Goal: Task Accomplishment & Management: Use online tool/utility

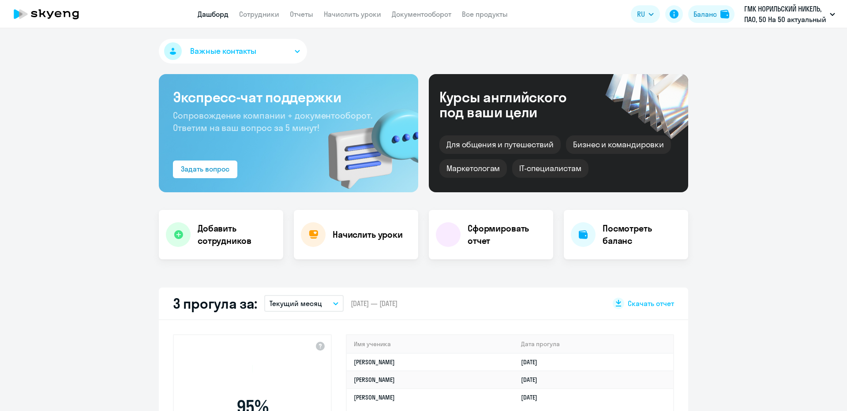
click at [343, 20] on app-header "Дашборд Сотрудники Отчеты Начислить уроки Документооборот Все продукты Дашборд …" at bounding box center [423, 14] width 847 height 28
click at [287, 15] on nav "Дашборд Сотрудники Отчеты Начислить уроки Документооборот Все продукты" at bounding box center [353, 14] width 310 height 11
click at [268, 15] on link "Сотрудники" at bounding box center [259, 14] width 40 height 9
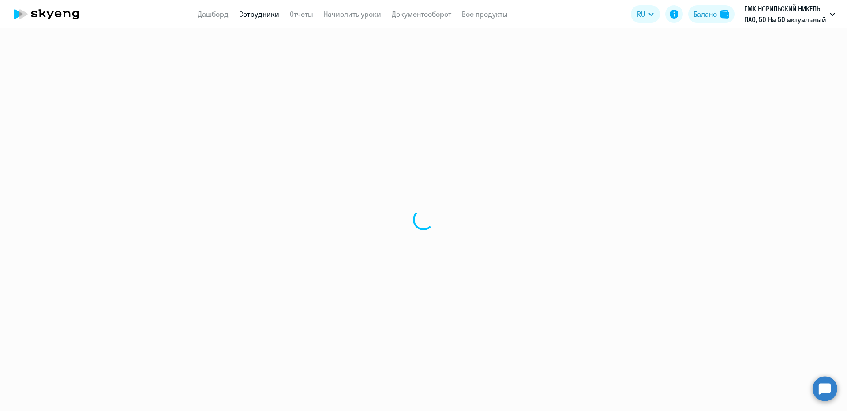
select select "30"
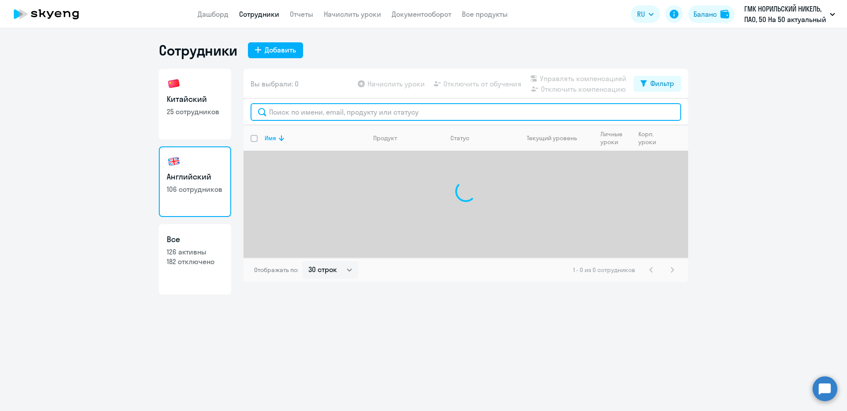
click at [339, 113] on input "text" at bounding box center [466, 112] width 431 height 18
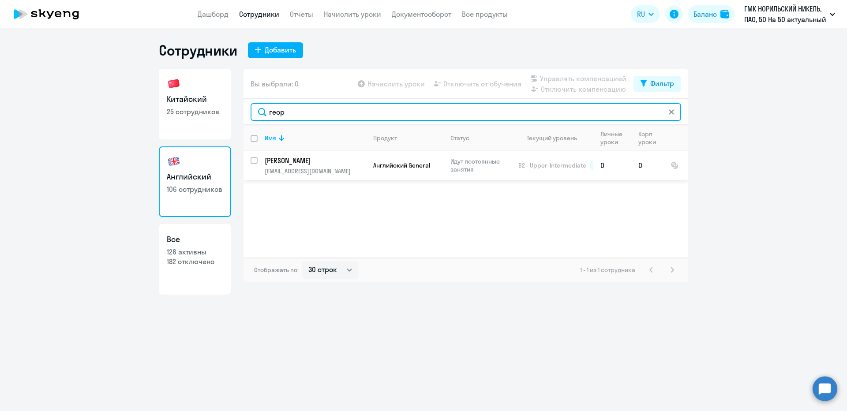
type input "геор"
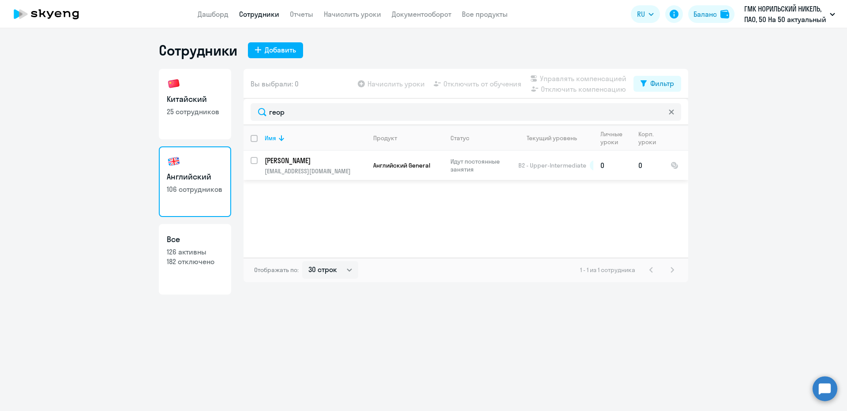
click at [256, 159] on input "select row 166987" at bounding box center [260, 166] width 18 height 18
checkbox input "true"
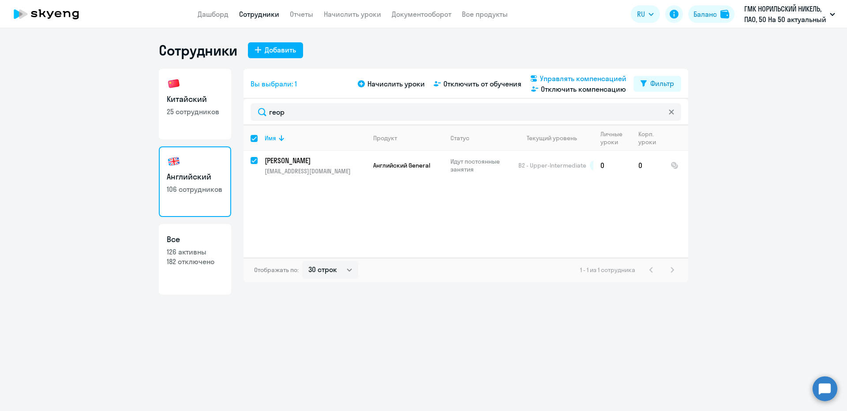
click at [566, 77] on span "Управлять компенсацией" at bounding box center [583, 78] width 86 height 11
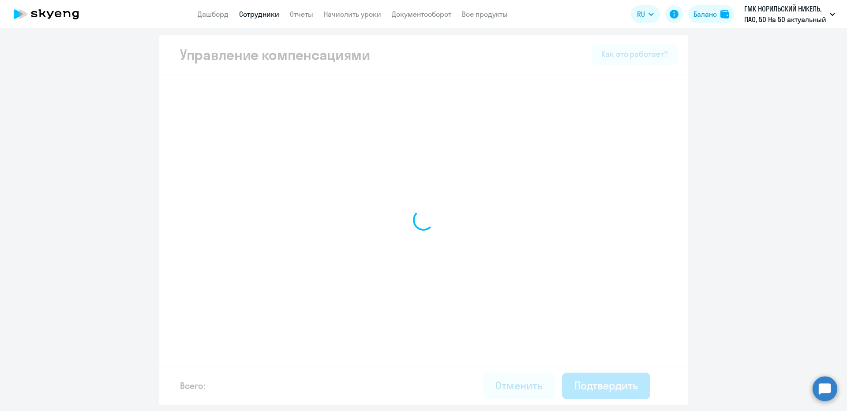
select select "MONTHLY"
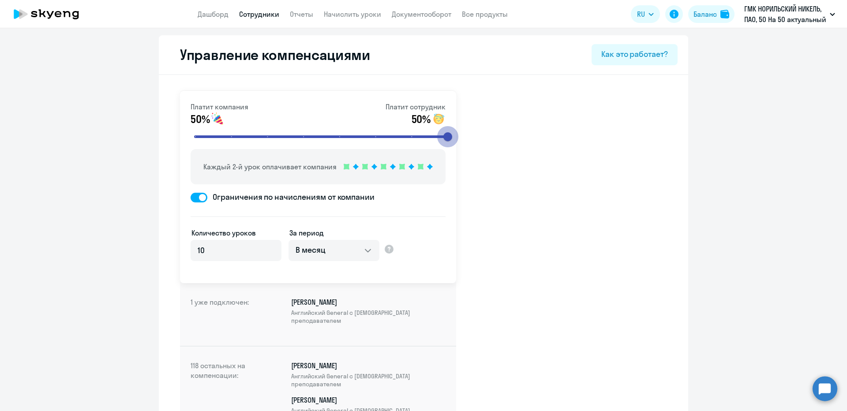
drag, startPoint x: 306, startPoint y: 134, endPoint x: 501, endPoint y: 135, distance: 195.0
type input "8"
click at [458, 135] on input "range" at bounding box center [322, 136] width 274 height 19
select select "30"
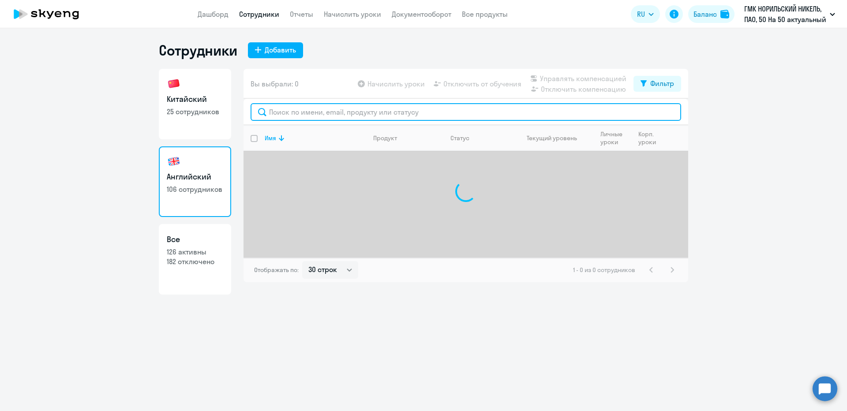
click at [278, 110] on input "text" at bounding box center [466, 112] width 431 height 18
type input "т"
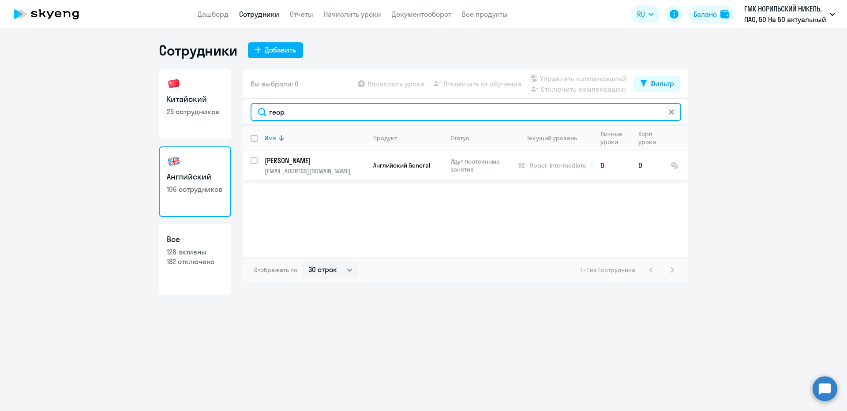
type input "геор"
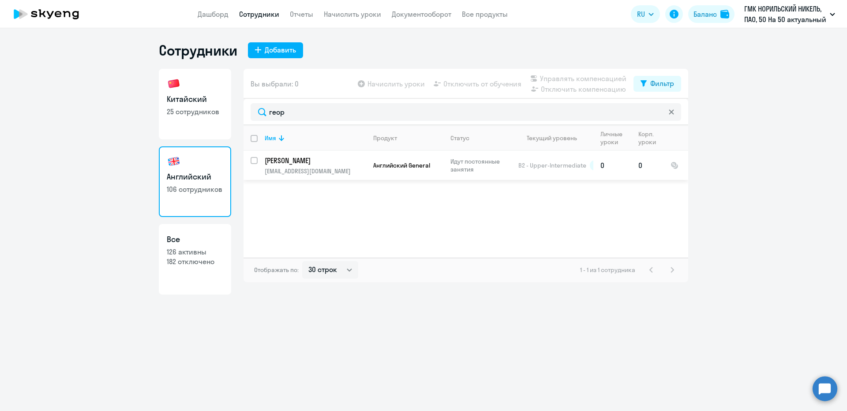
click at [251, 160] on input "select row 166987" at bounding box center [260, 166] width 18 height 18
checkbox input "true"
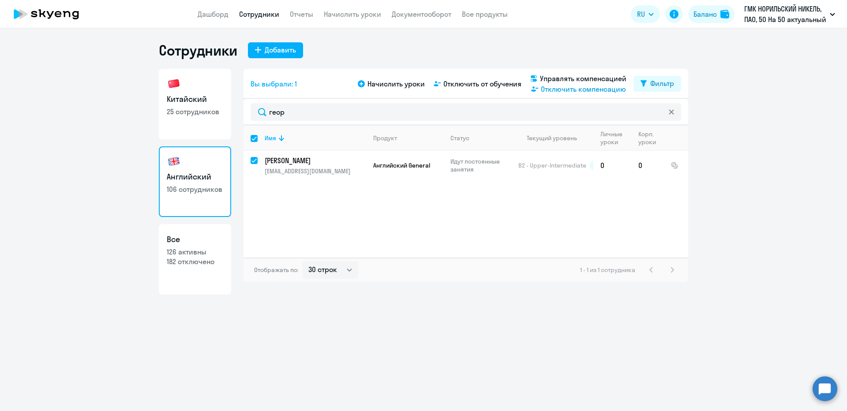
click at [568, 88] on span "Отключить компенсацию" at bounding box center [583, 89] width 85 height 11
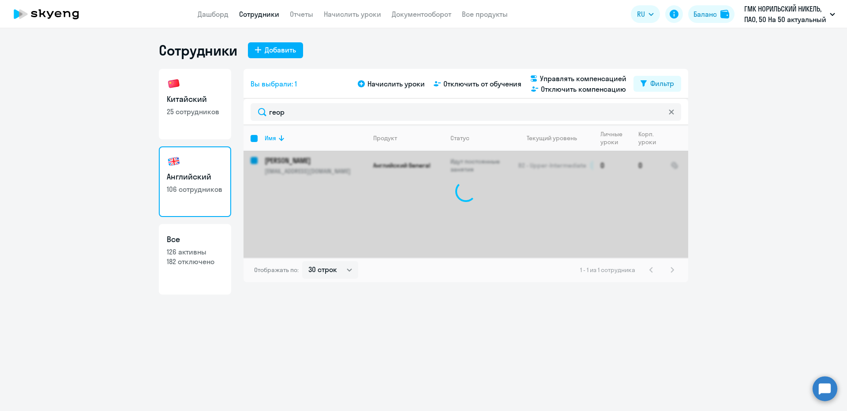
checkbox input "false"
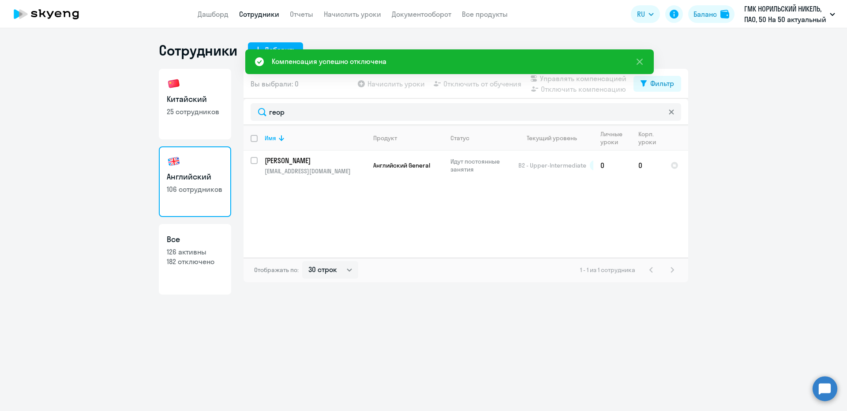
click at [326, 123] on div "геор" at bounding box center [466, 112] width 445 height 26
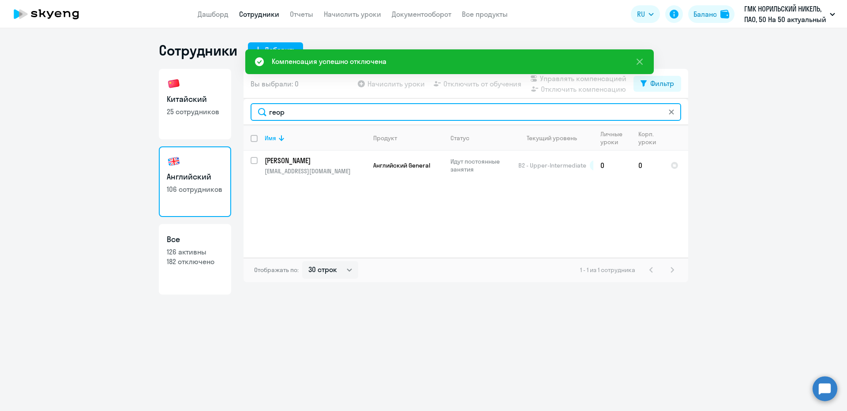
click at [326, 120] on input "геор" at bounding box center [466, 112] width 431 height 18
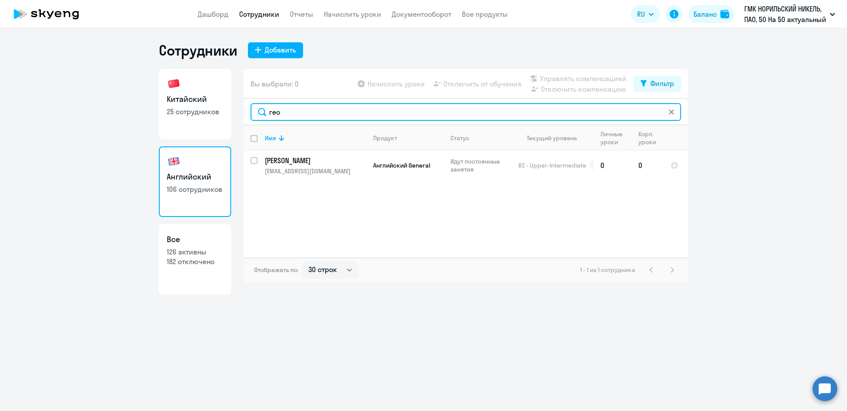
type input "гео"
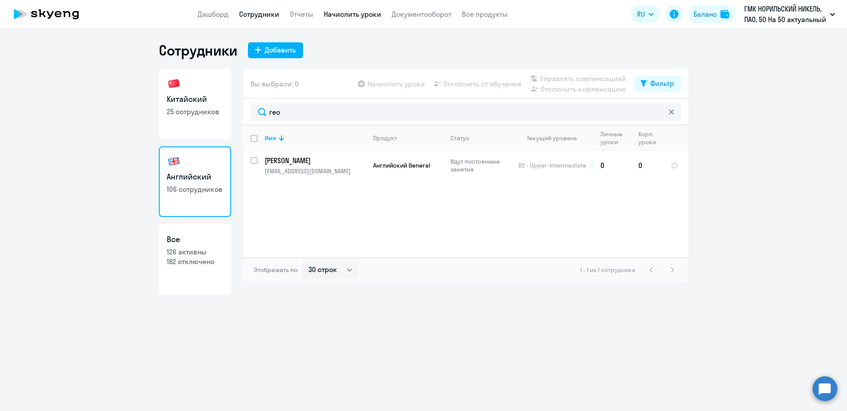
click at [374, 15] on link "Начислить уроки" at bounding box center [352, 14] width 57 height 9
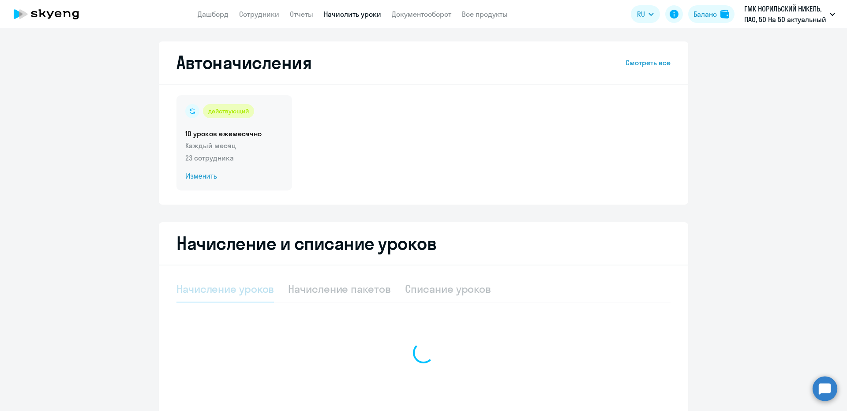
click at [254, 121] on div "действующий 10 уроков ежемесячно Каждый месяц 23 сотрудника Изменить" at bounding box center [234, 142] width 116 height 95
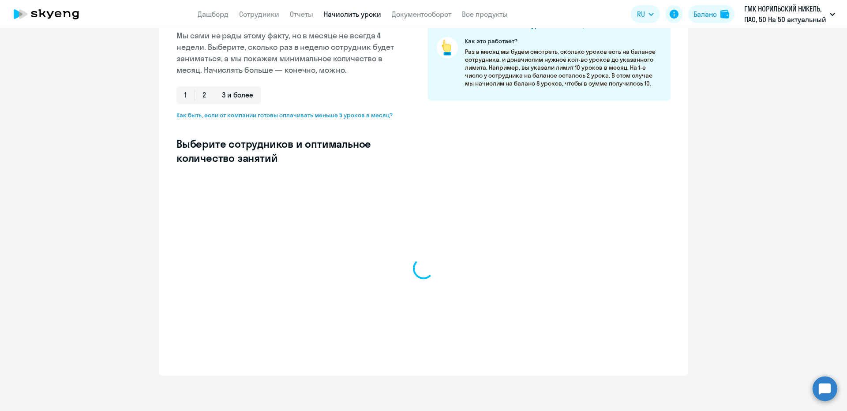
select select "10"
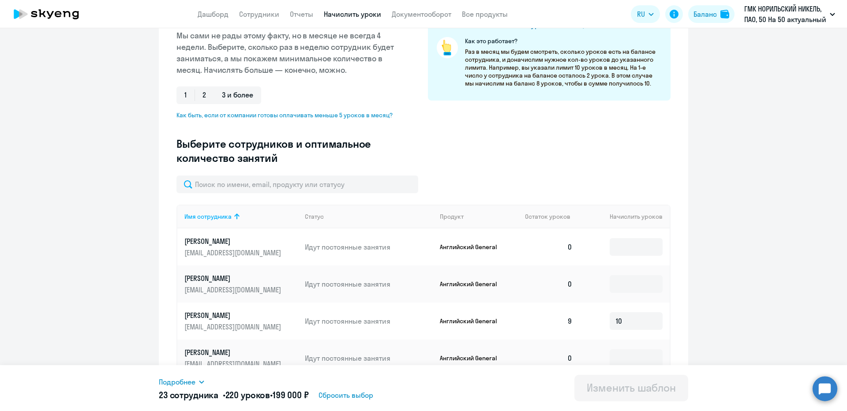
scroll to position [409, 0]
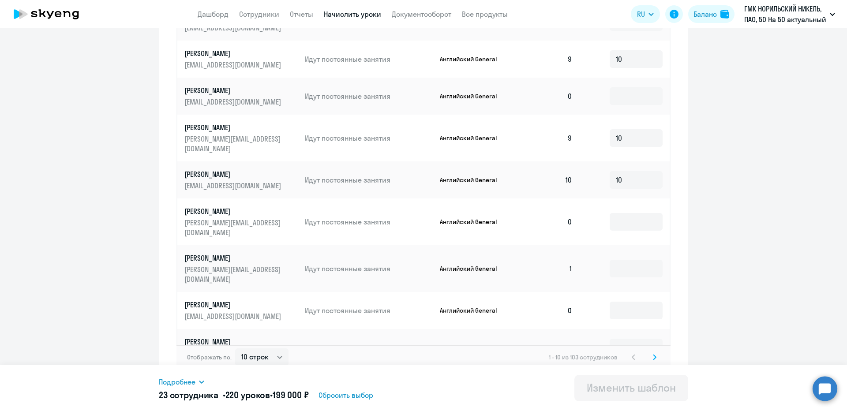
click at [663, 353] on div "Отображать по: 10 строк 30 строк 50 строк 1 - 10 из 103 сотрудников" at bounding box center [423, 357] width 494 height 25
click at [649, 352] on svg-icon at bounding box center [654, 357] width 11 height 11
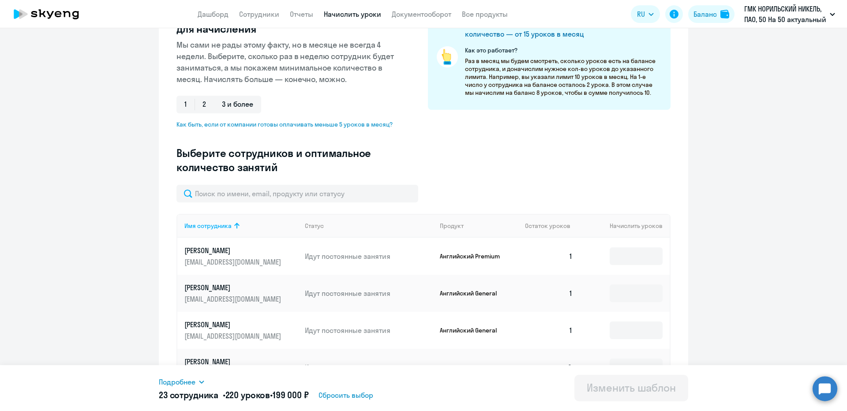
scroll to position [96, 0]
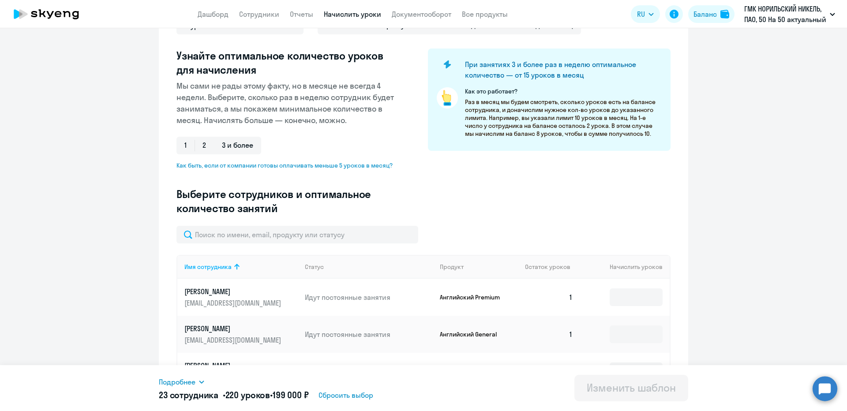
click at [247, 21] on app-header "Дашборд Сотрудники Отчеты Начислить уроки Документооборот Все продукты Дашборд …" at bounding box center [423, 14] width 847 height 28
click at [247, 15] on link "Сотрудники" at bounding box center [259, 14] width 40 height 9
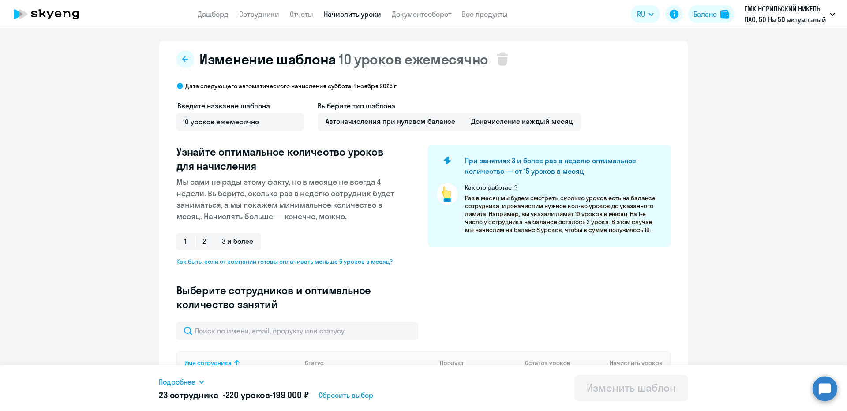
select select "30"
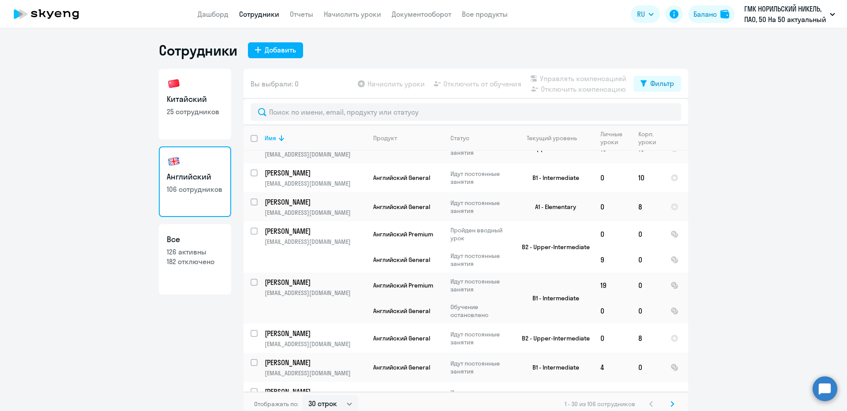
click at [321, 4] on app-header "Дашборд Сотрудники Отчеты Начислить уроки Документооборот Все продукты Дашборд …" at bounding box center [423, 14] width 847 height 28
click at [332, 14] on link "Начислить уроки" at bounding box center [352, 14] width 57 height 9
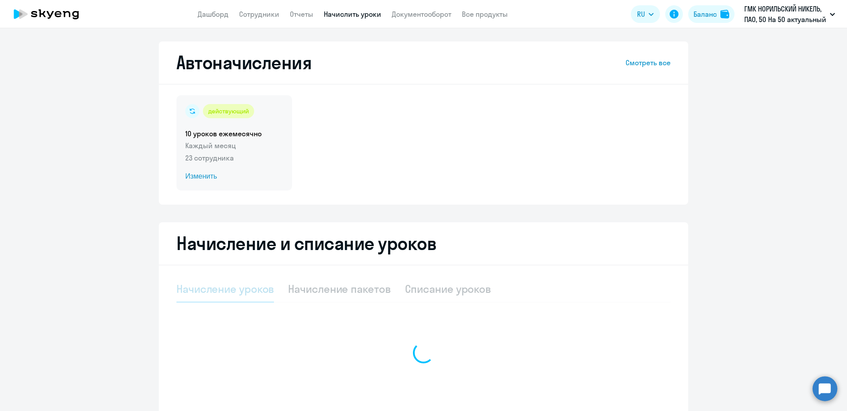
click at [229, 102] on div "действующий 10 уроков ежемесячно Каждый месяц 23 сотрудника Изменить" at bounding box center [234, 142] width 116 height 95
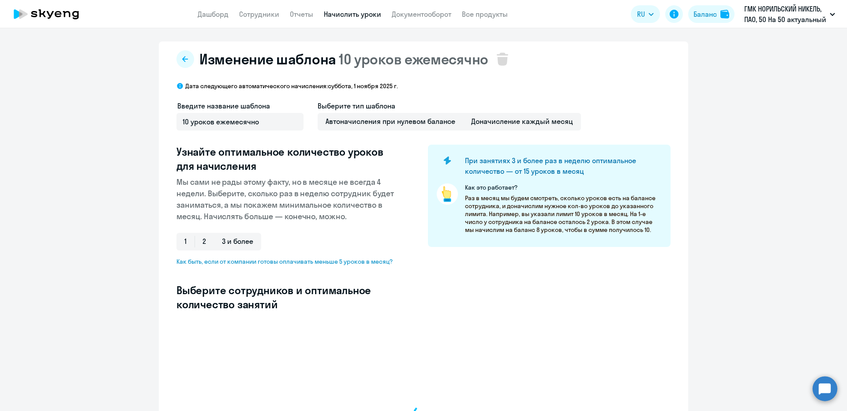
select select "10"
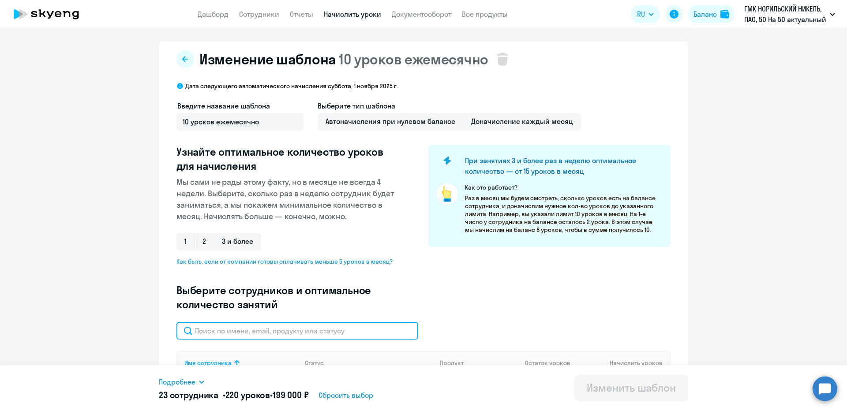
click at [251, 329] on input "text" at bounding box center [297, 331] width 242 height 18
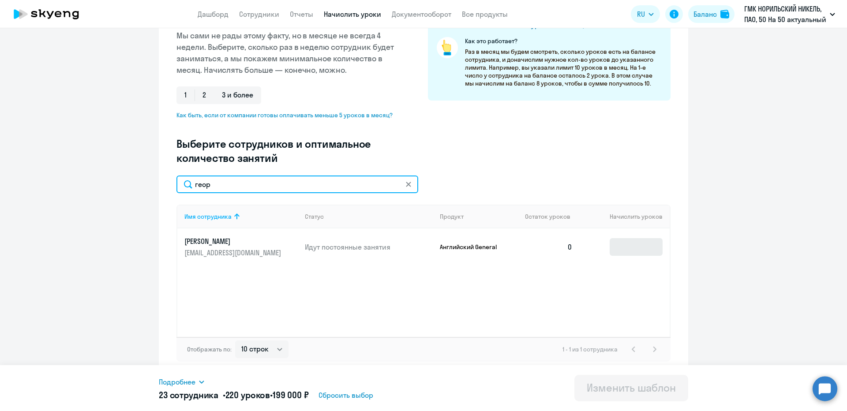
type input "геор"
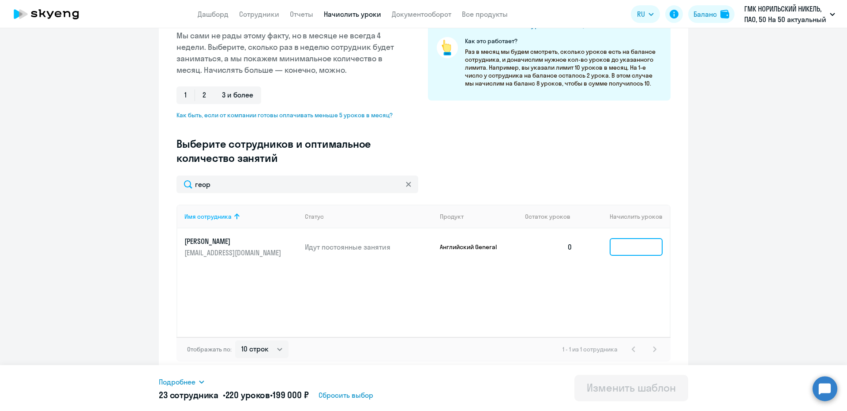
click at [630, 247] on input at bounding box center [636, 247] width 53 height 18
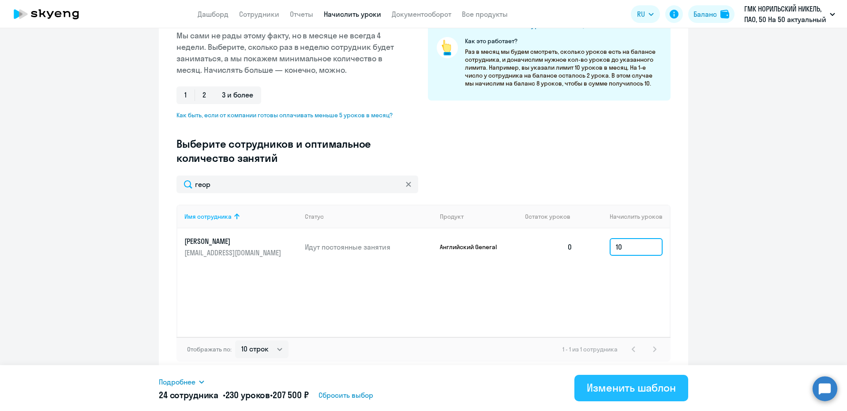
type input "10"
click at [608, 395] on button "Изменить шаблон" at bounding box center [631, 388] width 114 height 26
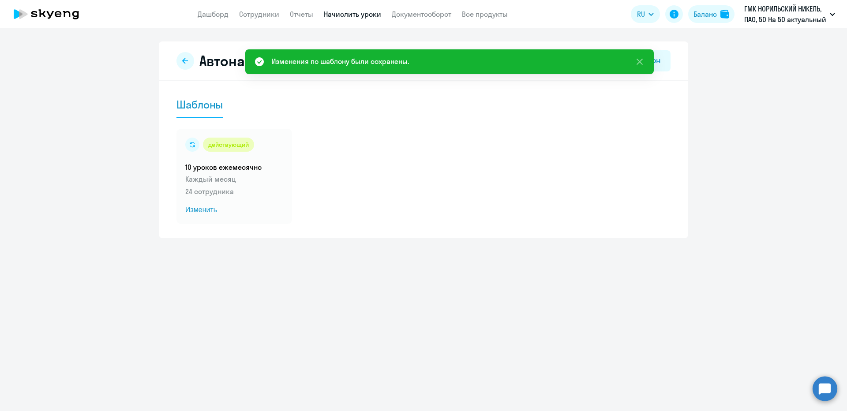
click at [333, 12] on link "Начислить уроки" at bounding box center [352, 14] width 57 height 9
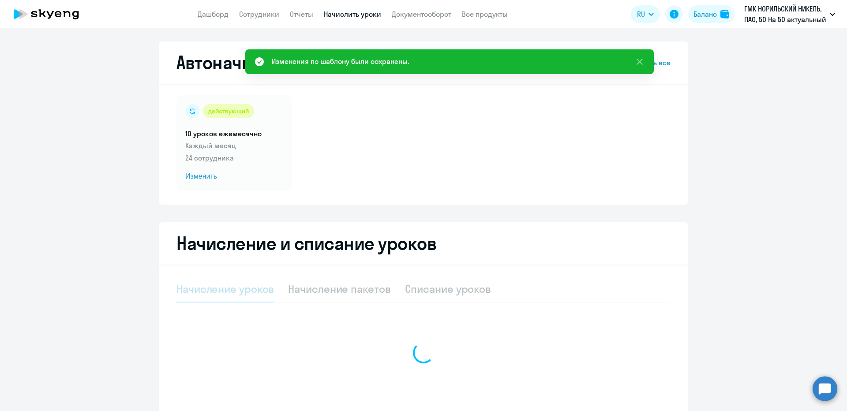
scroll to position [68, 0]
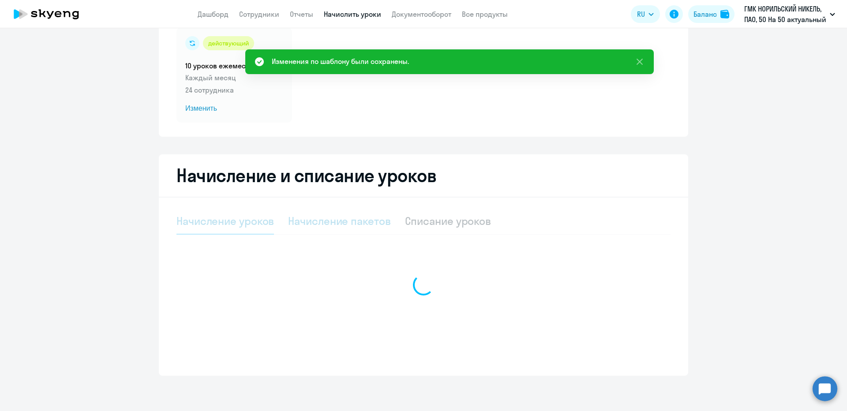
select select "10"
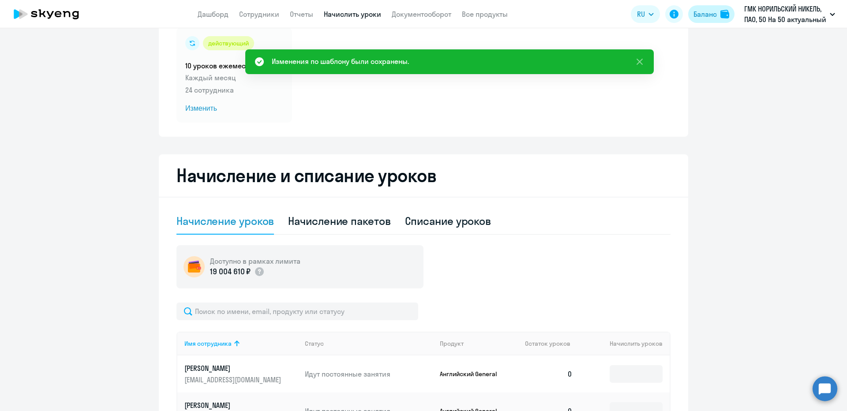
click at [710, 11] on div "Баланс" at bounding box center [705, 14] width 23 height 11
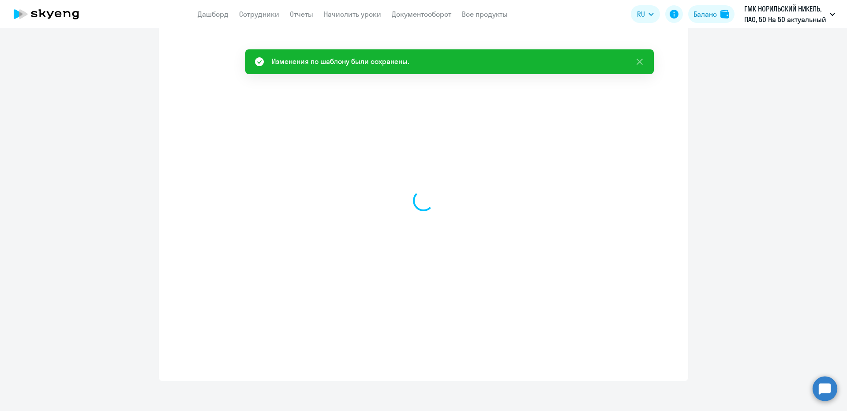
select select "english_adult_not_native_speaker"
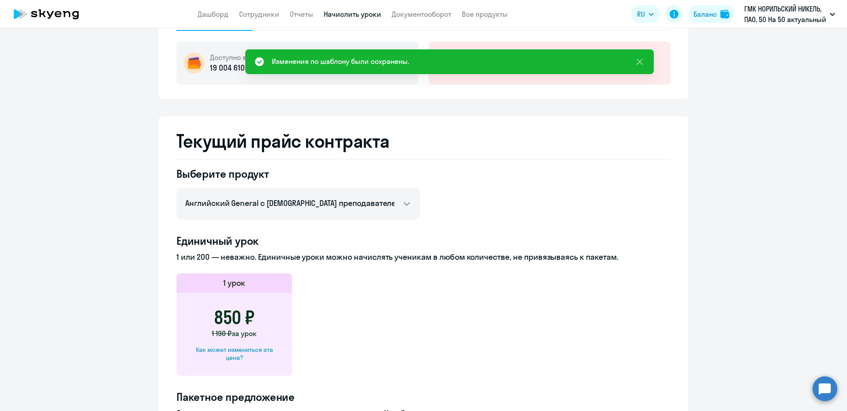
click at [377, 16] on link "Начислить уроки" at bounding box center [352, 14] width 57 height 9
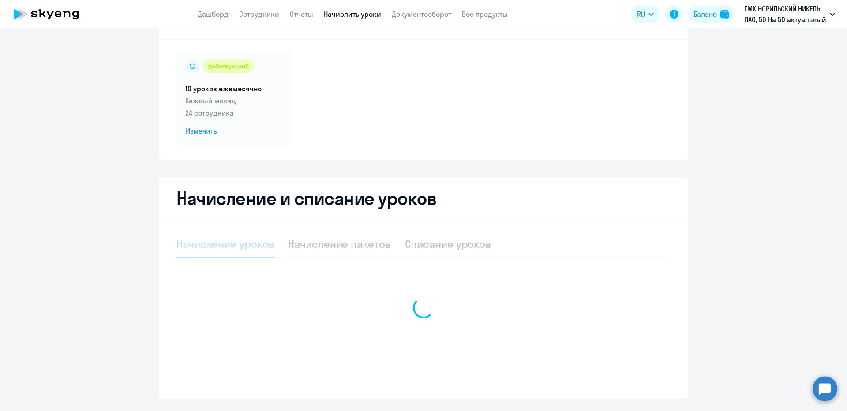
scroll to position [68, 0]
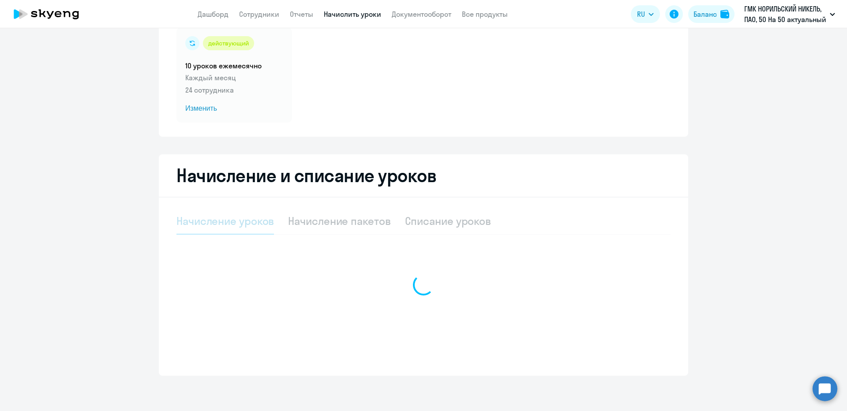
select select "10"
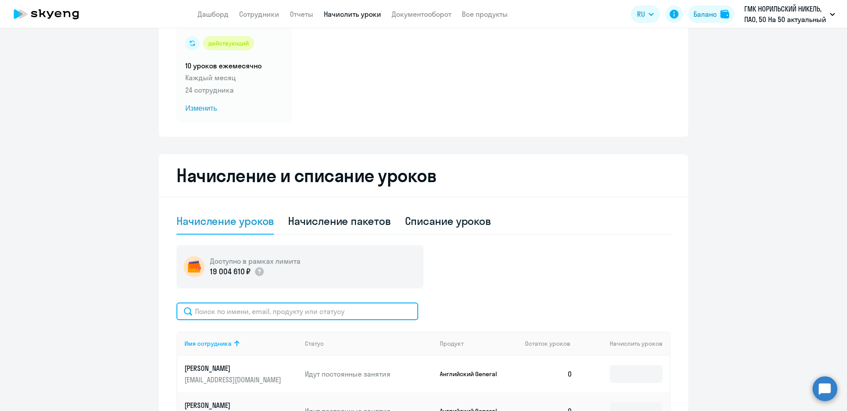
click at [274, 308] on input "text" at bounding box center [297, 312] width 242 height 18
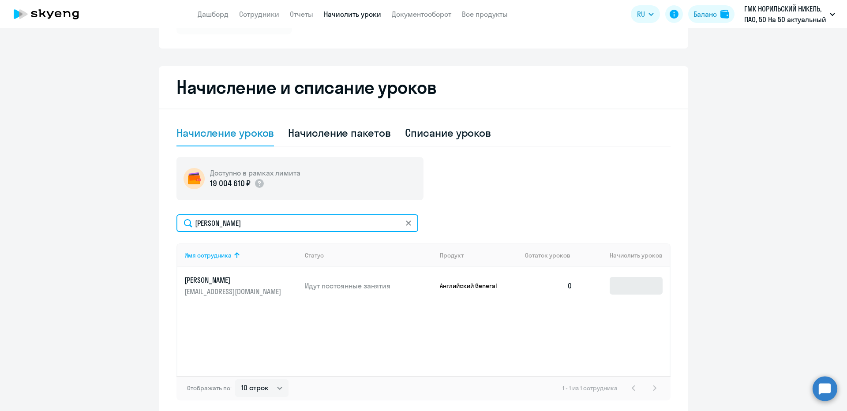
type input "[PERSON_NAME]"
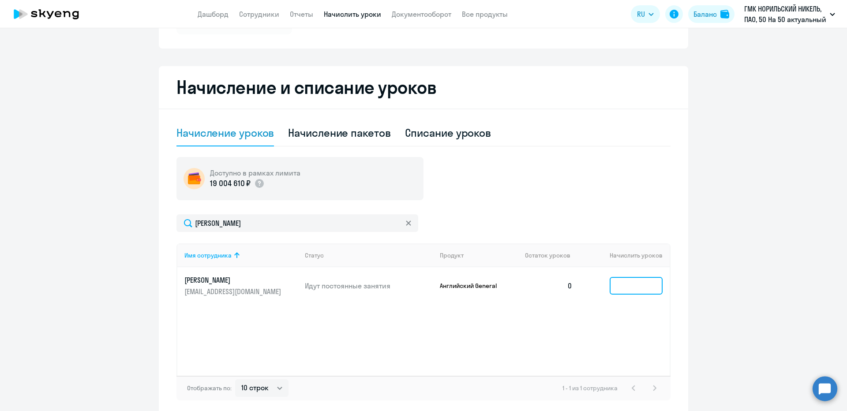
click at [616, 289] on input at bounding box center [636, 286] width 53 height 18
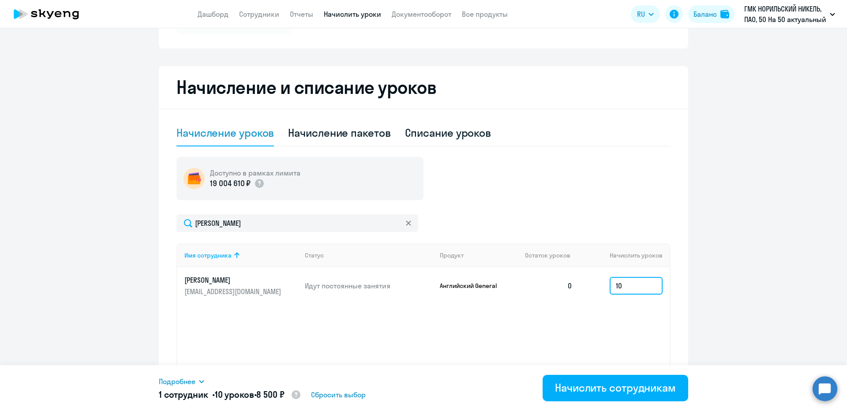
type input "10"
click at [405, 321] on div "Имя сотрудника Статус Продукт Остаток уроков [PERSON_NAME] уроков [PERSON_NAME]…" at bounding box center [423, 310] width 494 height 132
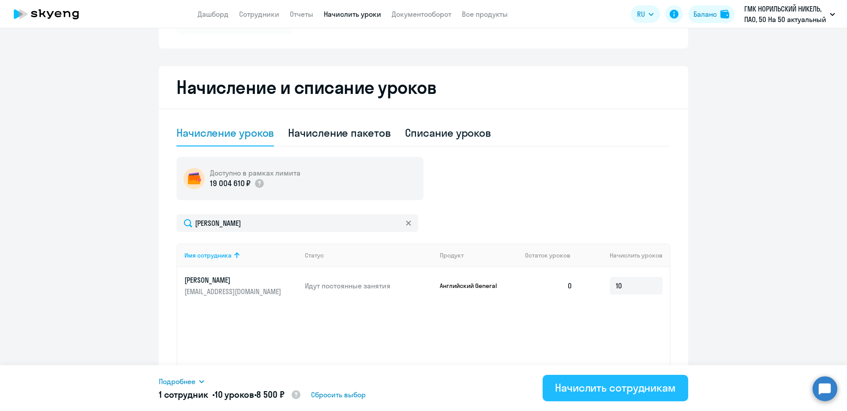
click at [566, 388] on div "Начислить сотрудникам" at bounding box center [615, 388] width 121 height 14
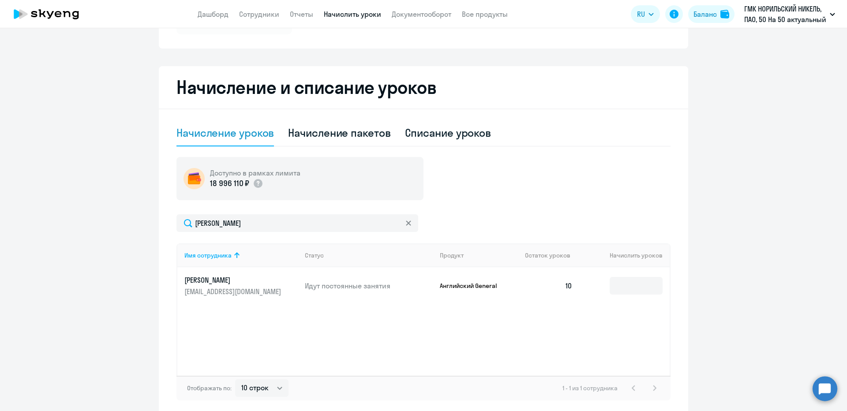
copy p "[PERSON_NAME]"
drag, startPoint x: 178, startPoint y: 278, endPoint x: 278, endPoint y: 281, distance: 100.2
click at [278, 281] on td "[PERSON_NAME] [EMAIL_ADDRESS][DOMAIN_NAME]" at bounding box center [237, 285] width 120 height 37
